Goal: Find specific page/section: Find specific page/section

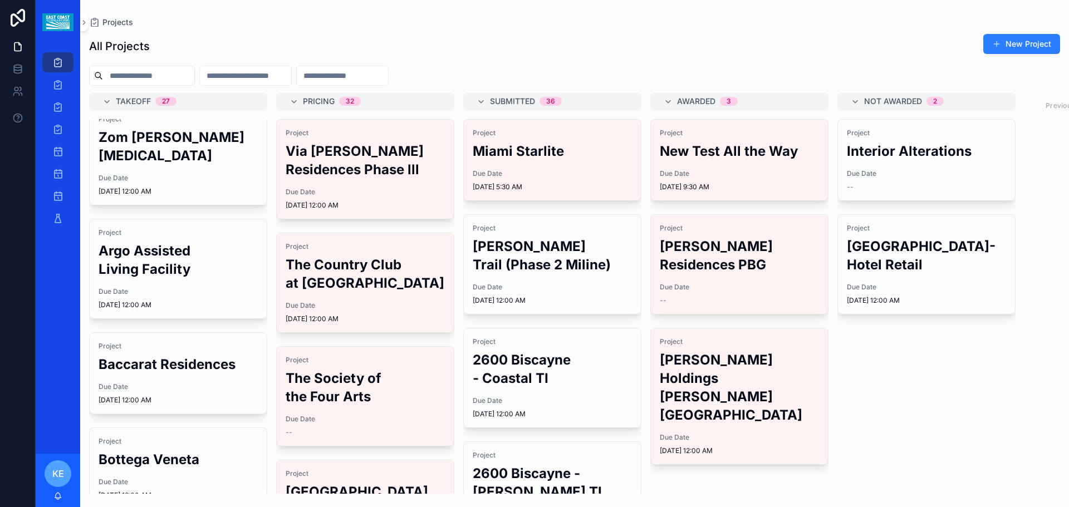
scroll to position [167, 0]
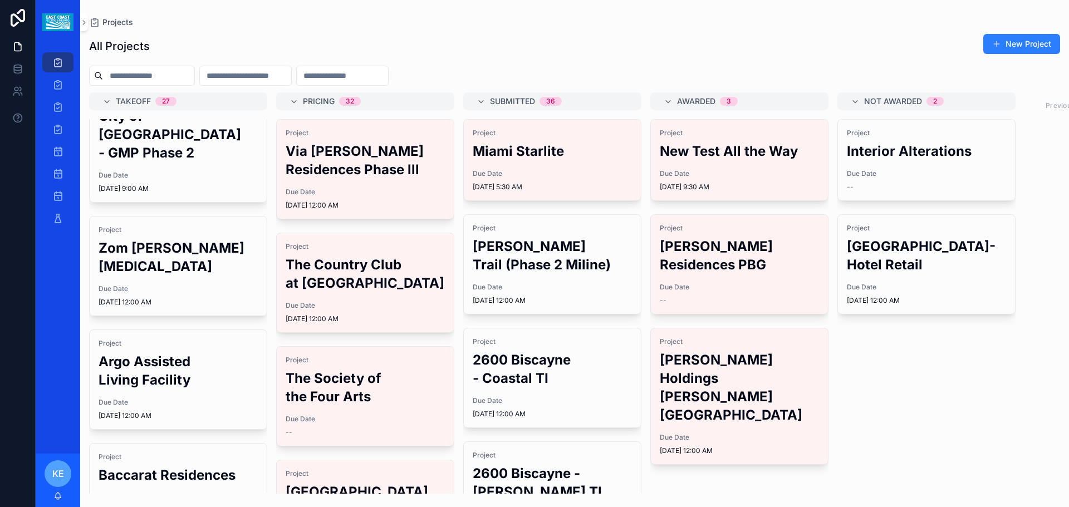
click at [128, 81] on input "scrollable content" at bounding box center [148, 76] width 91 height 16
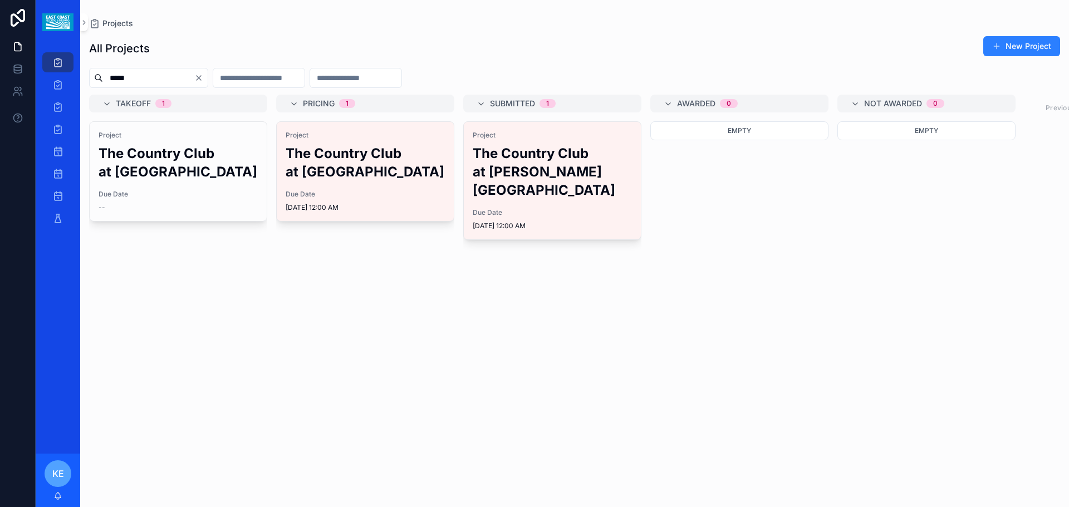
type input "*****"
click at [354, 181] on h2 "The Country Club at [GEOGRAPHIC_DATA]" at bounding box center [365, 162] width 159 height 37
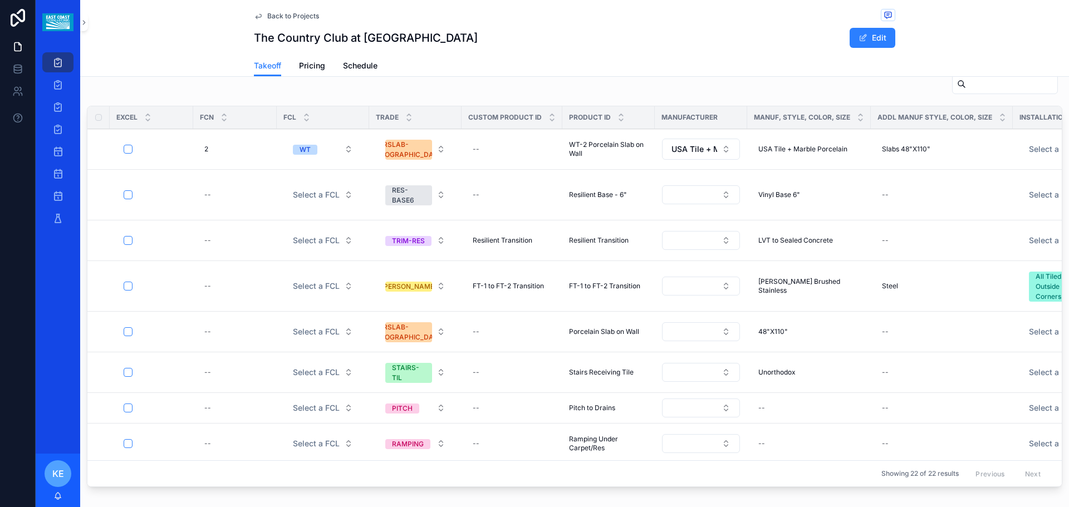
scroll to position [633, 0]
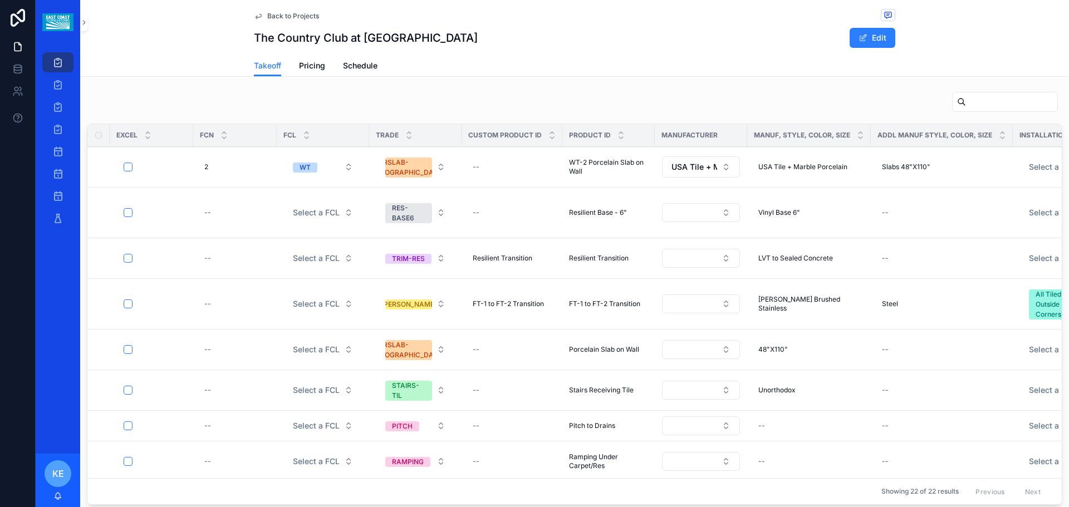
click at [832, 172] on span "USA Tile + Marble Porcelain" at bounding box center [802, 167] width 89 height 9
click at [0, 0] on div "Duplicate View Details" at bounding box center [0, 0] width 0 height 0
click at [920, 172] on span "Slabs 48"X110"" at bounding box center [906, 167] width 48 height 9
